Goal: Task Accomplishment & Management: Complete application form

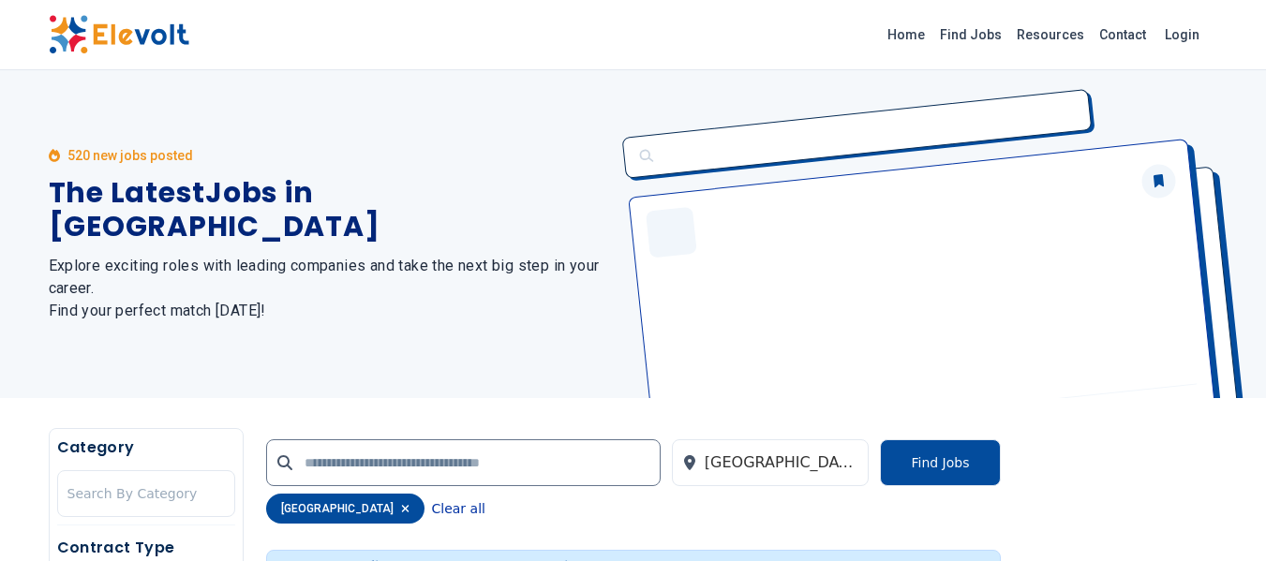
click at [432, 512] on button "Clear all" at bounding box center [458, 509] width 53 height 30
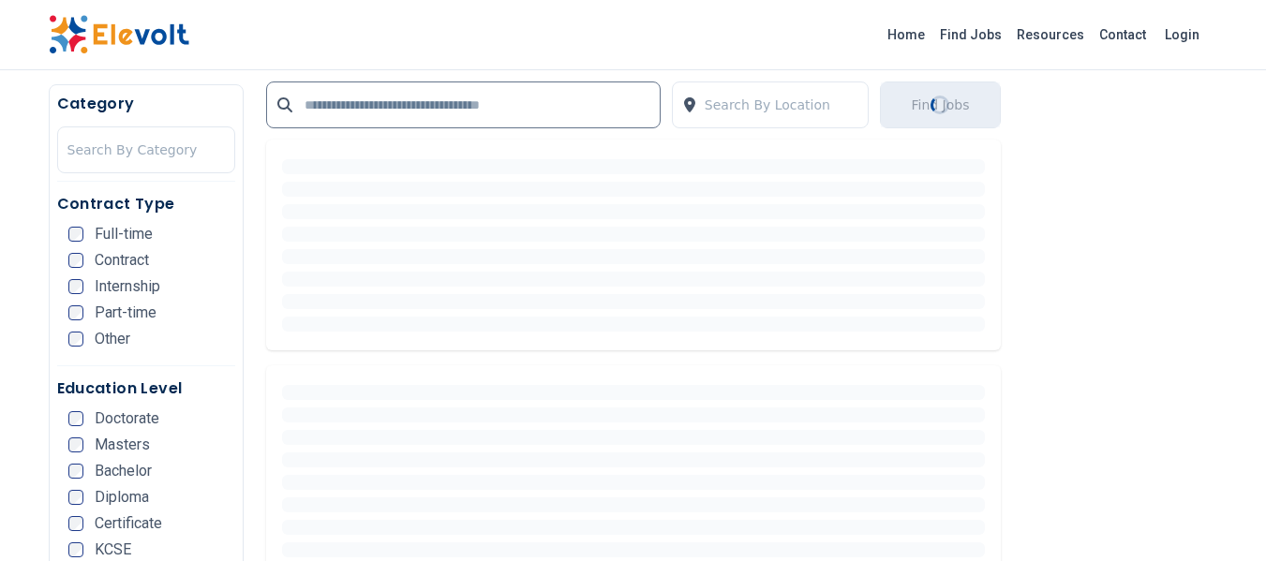
scroll to position [375, 0]
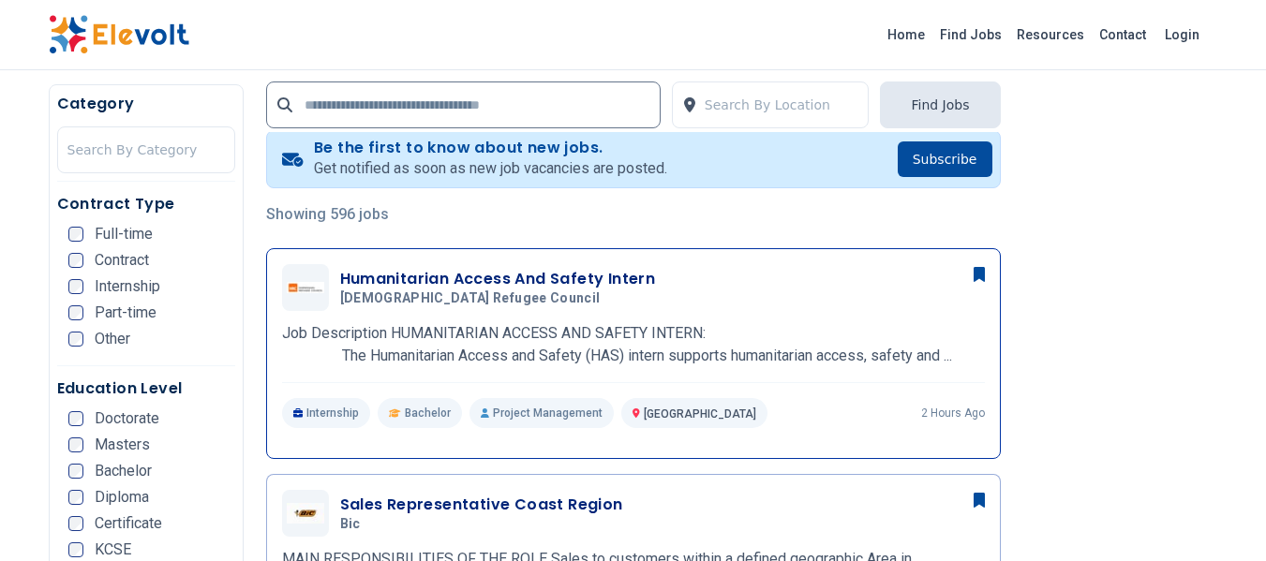
click at [595, 277] on h3 "Humanitarian Access And Safety Intern" at bounding box center [498, 279] width 316 height 22
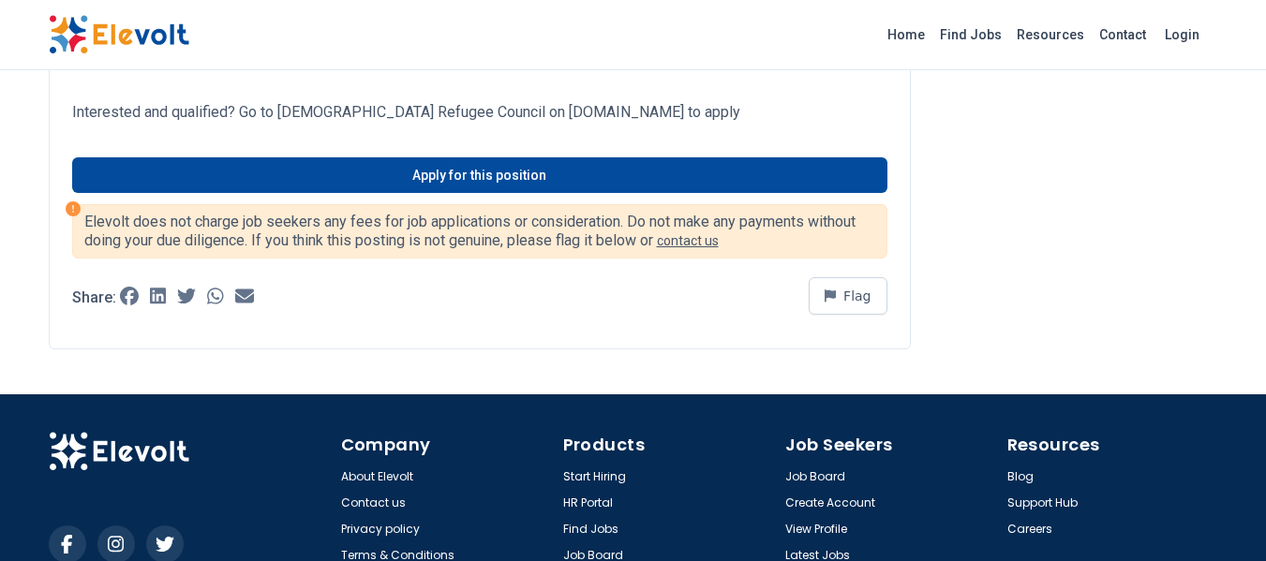
scroll to position [1312, 0]
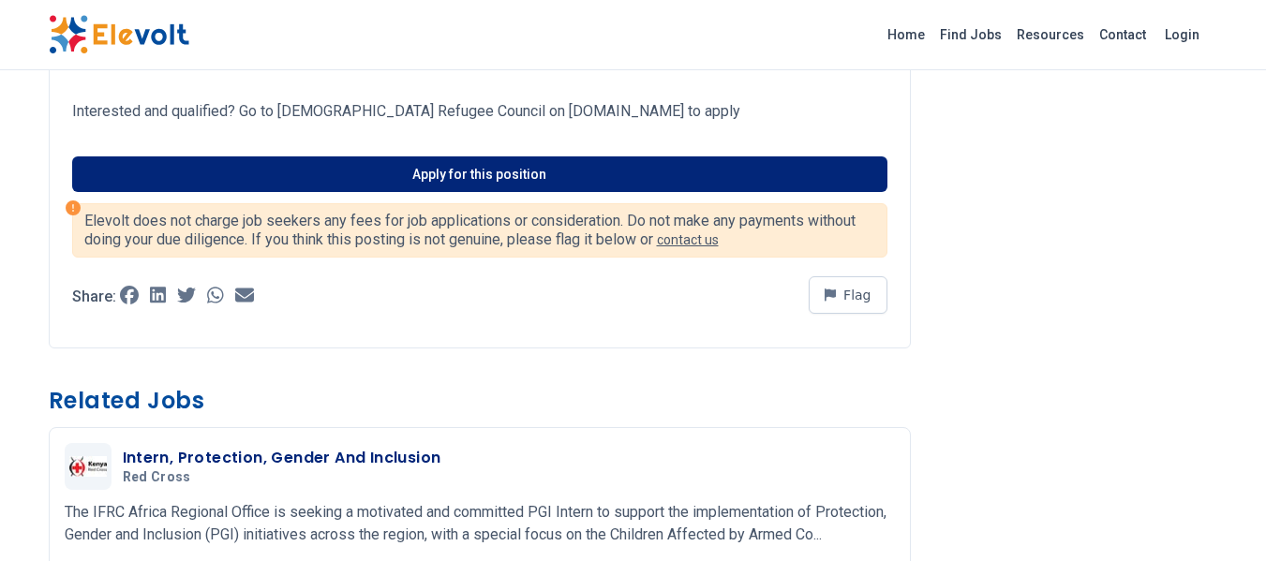
click at [386, 174] on link "Apply for this position" at bounding box center [479, 175] width 815 height 36
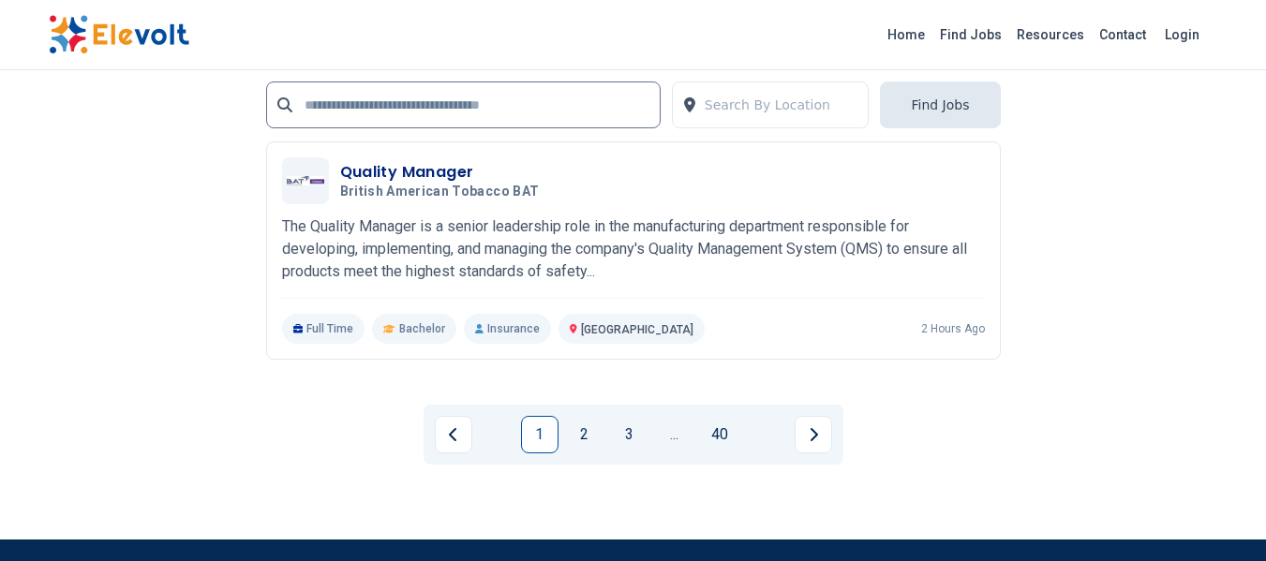
scroll to position [3845, 0]
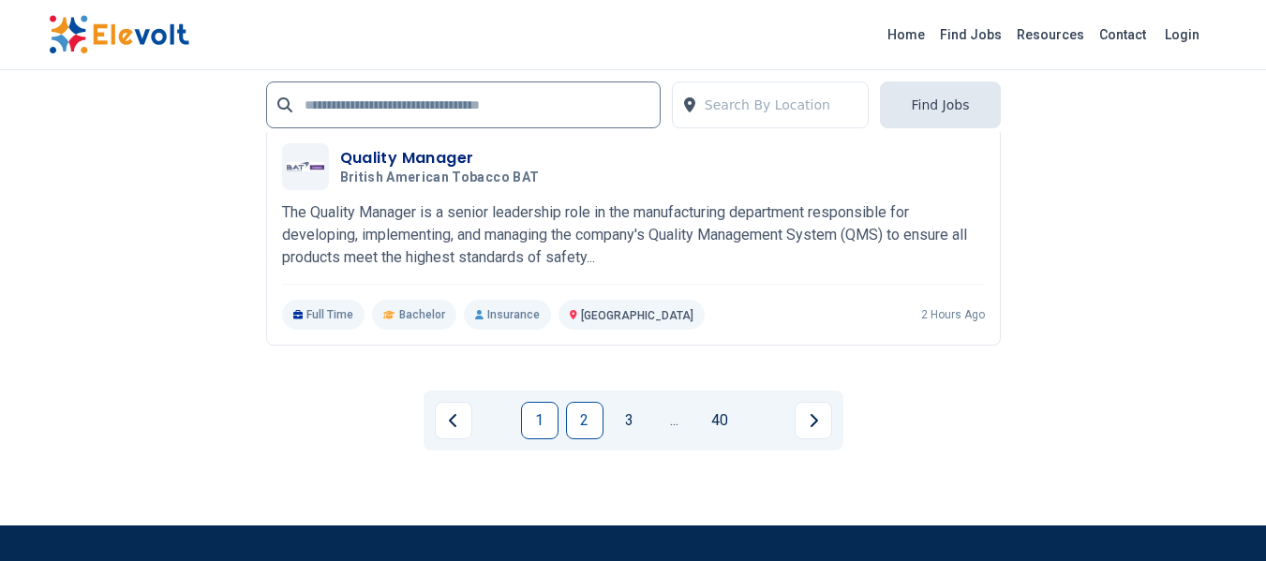
click at [585, 419] on link "2" at bounding box center [584, 420] width 37 height 37
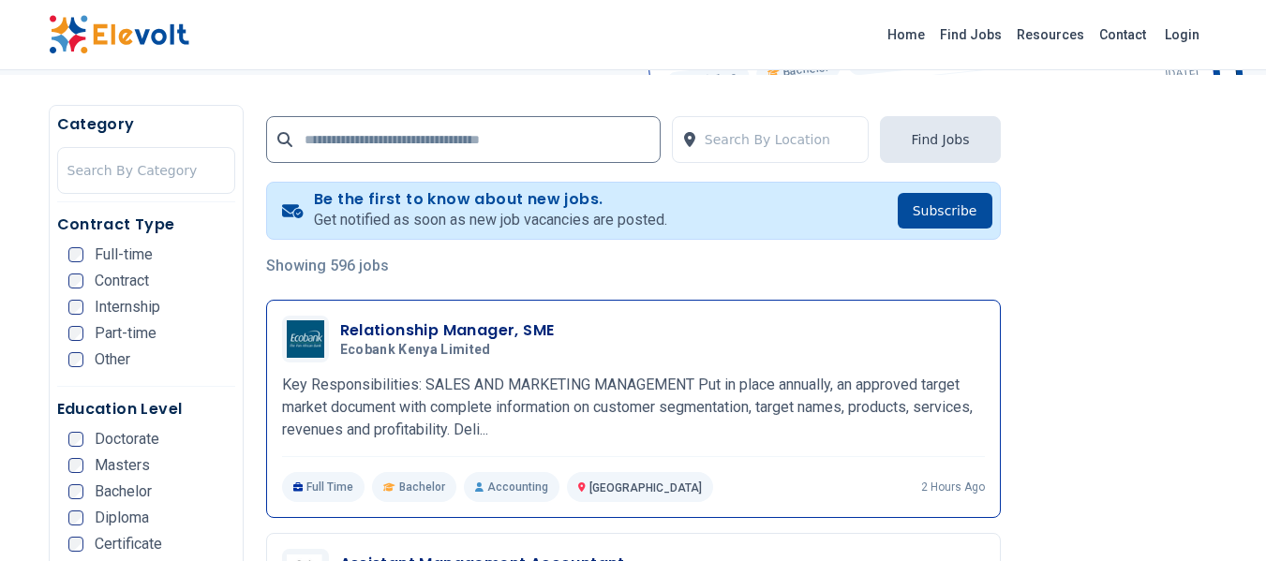
scroll to position [375, 0]
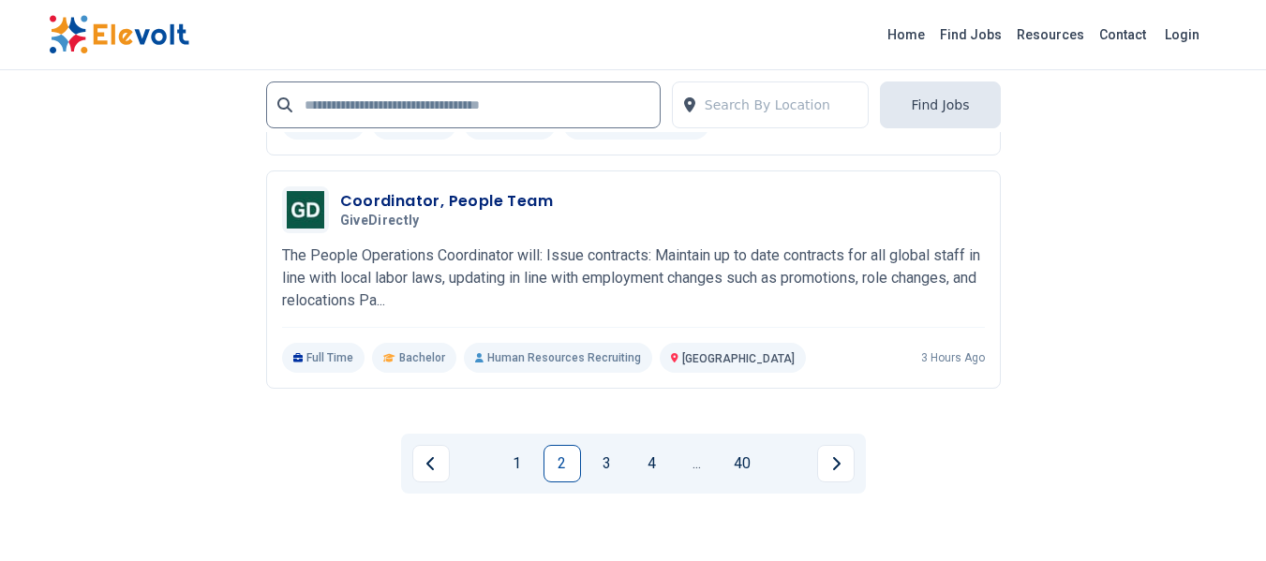
scroll to position [3843, 0]
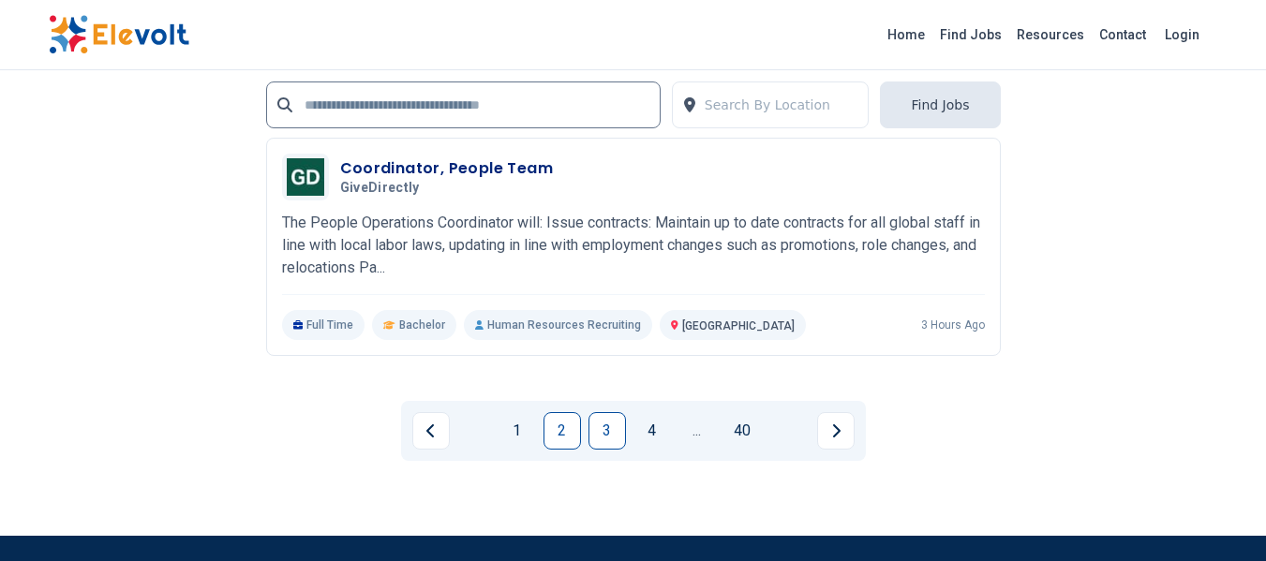
click at [604, 426] on link "3" at bounding box center [607, 430] width 37 height 37
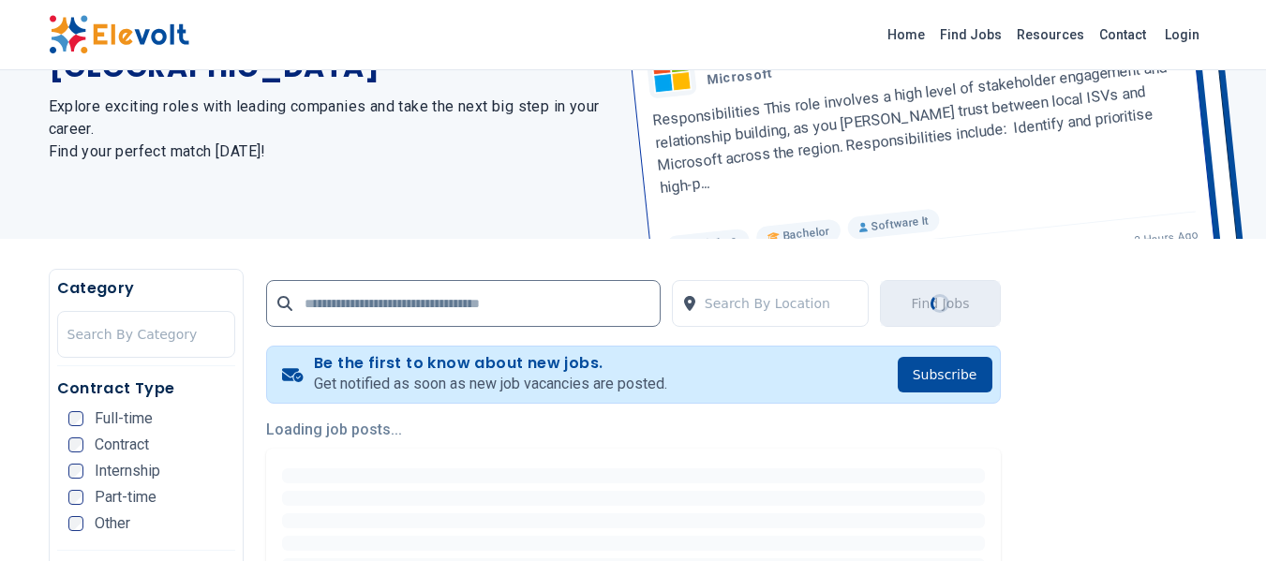
scroll to position [187, 0]
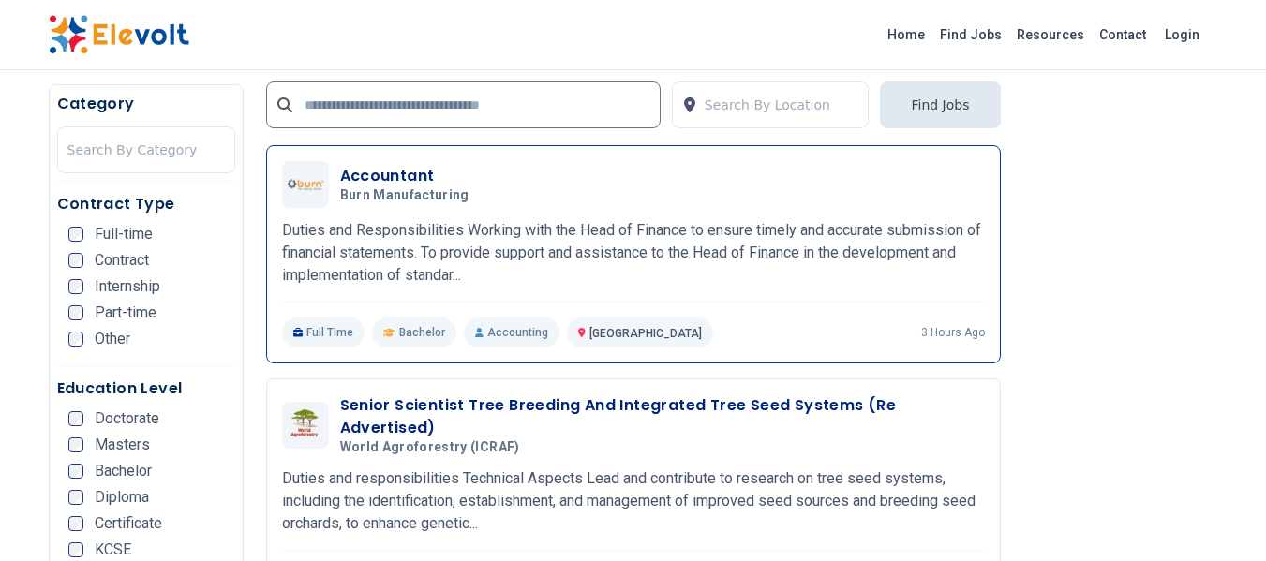
scroll to position [1874, 0]
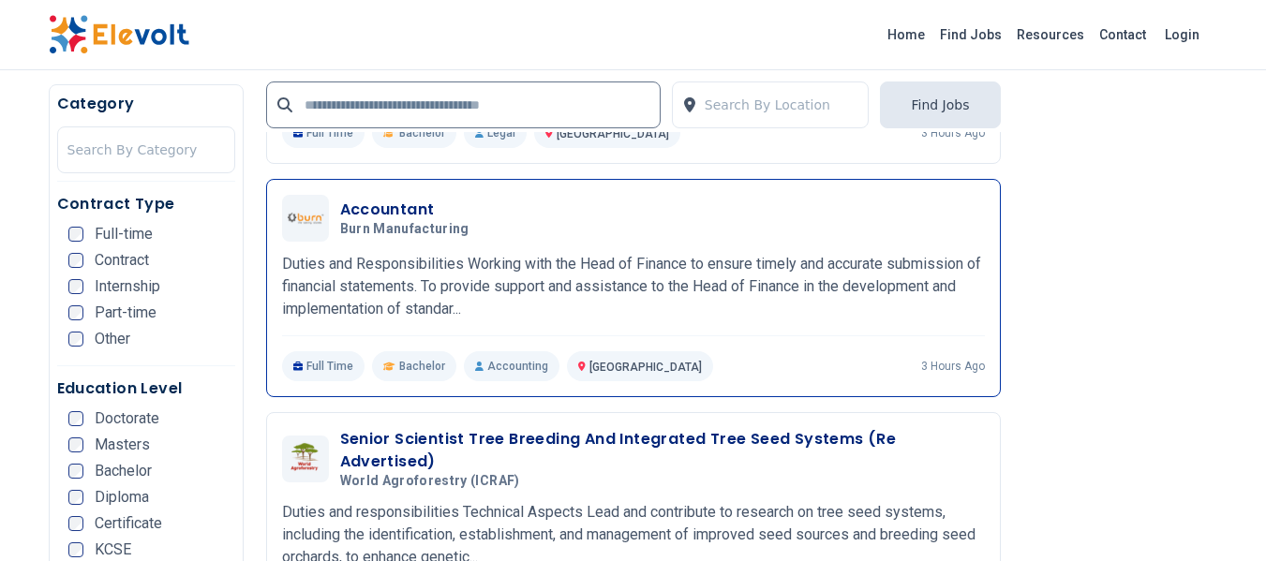
click at [385, 207] on h3 "Accountant" at bounding box center [408, 210] width 137 height 22
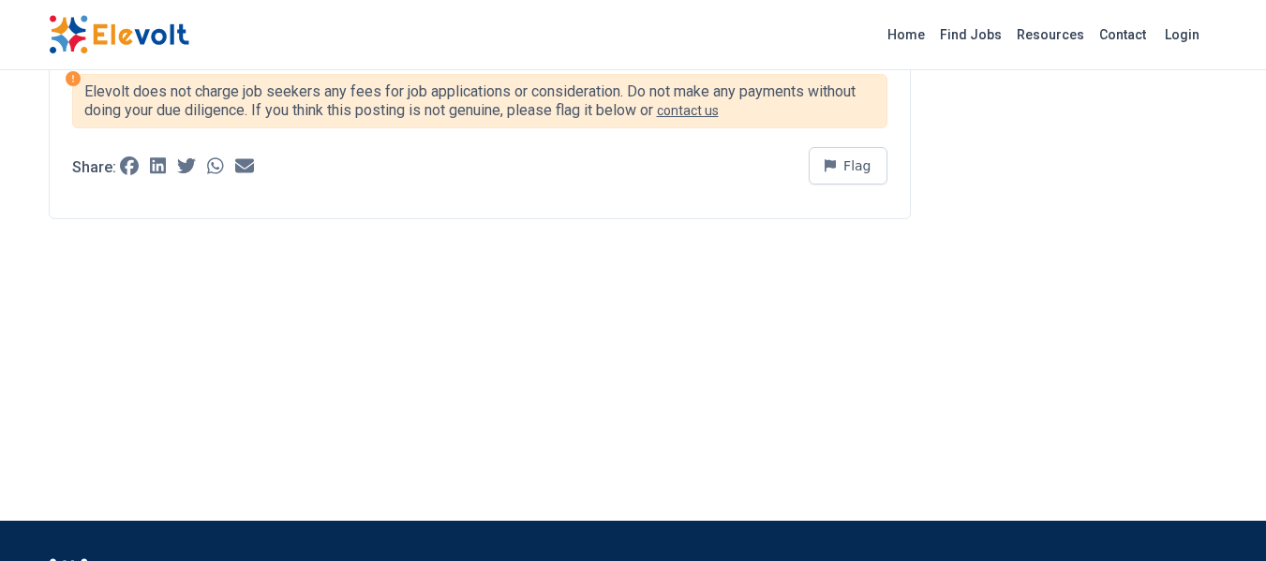
scroll to position [1125, 0]
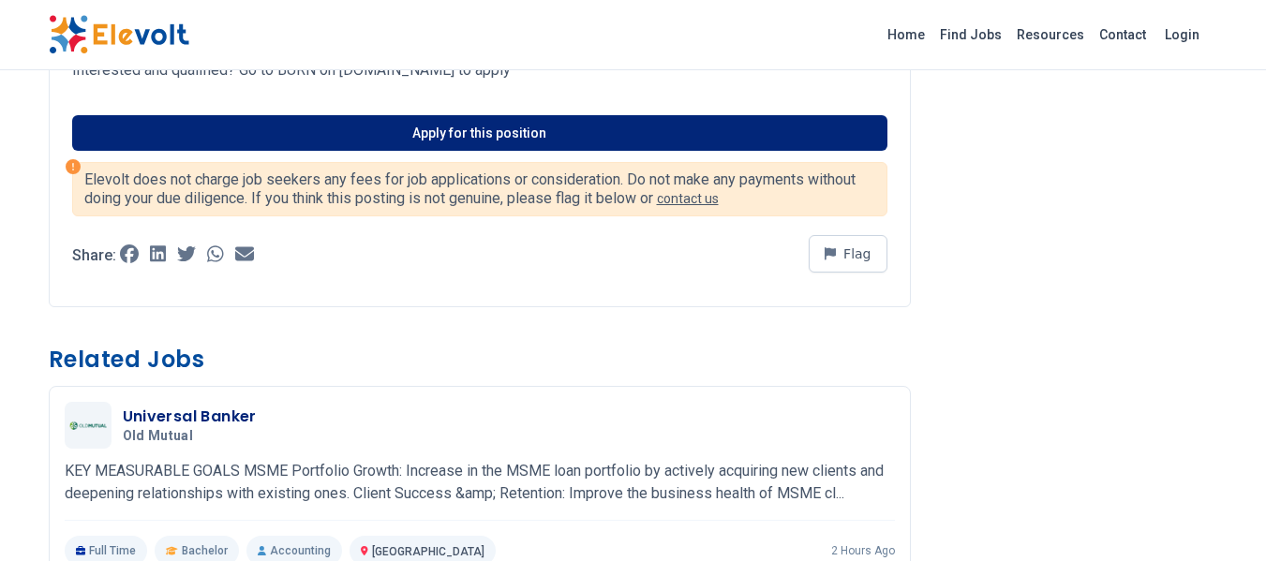
click at [529, 151] on link "Apply for this position" at bounding box center [479, 133] width 815 height 36
